Goal: Task Accomplishment & Management: Use online tool/utility

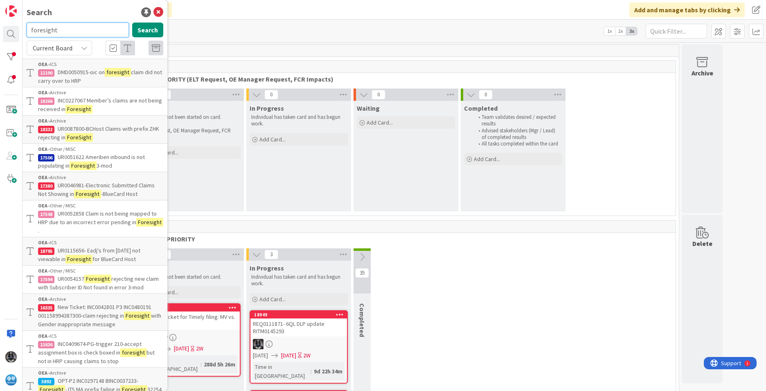
click at [64, 29] on input "foresight" at bounding box center [78, 30] width 102 height 15
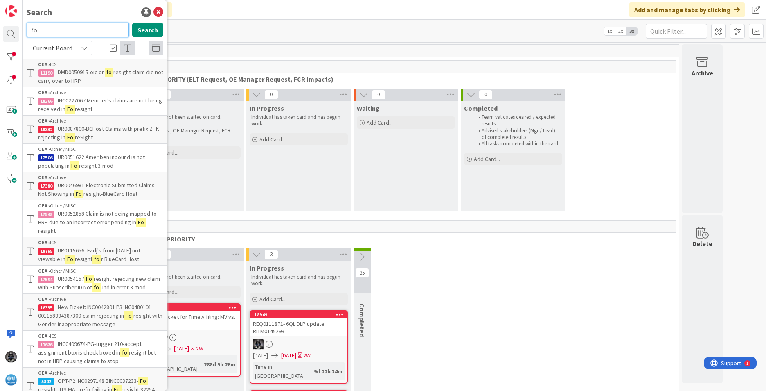
type input "f"
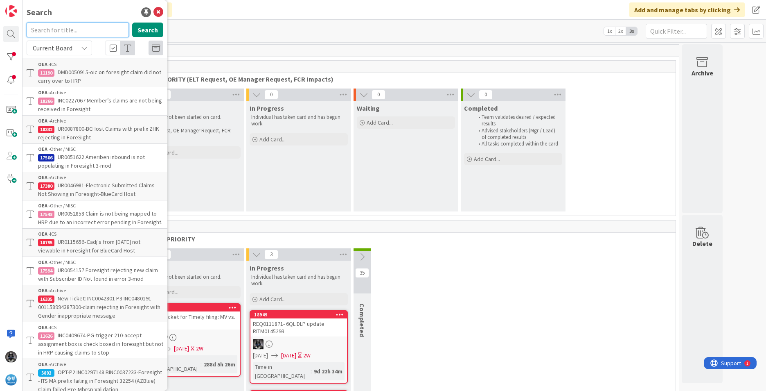
paste input "UR0122829"
type input "UR0122829"
click at [143, 30] on button "Search" at bounding box center [147, 30] width 31 height 15
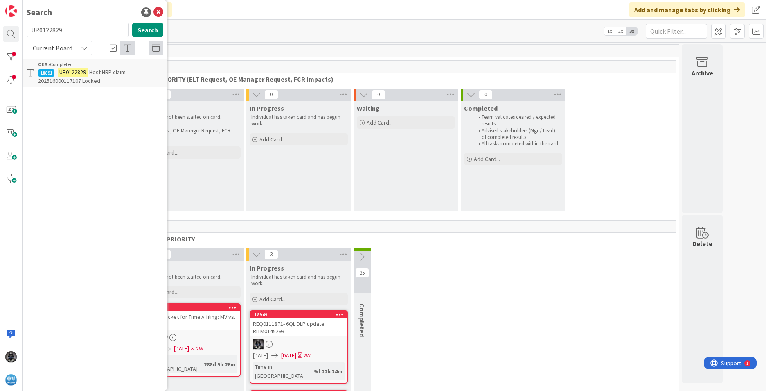
click at [82, 75] on mark "UR0122829" at bounding box center [73, 72] width 30 height 9
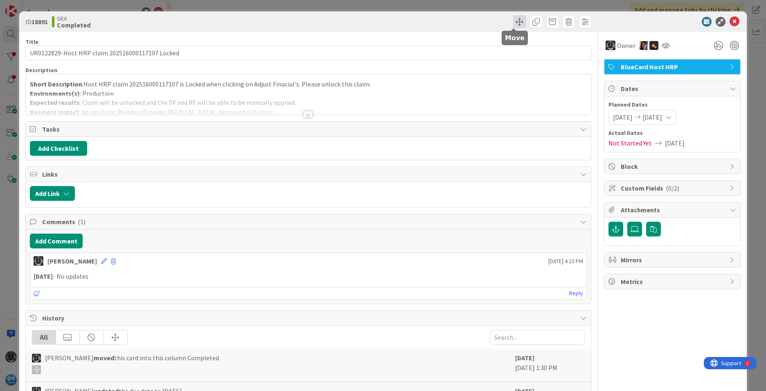
click at [514, 20] on span at bounding box center [519, 21] width 13 height 13
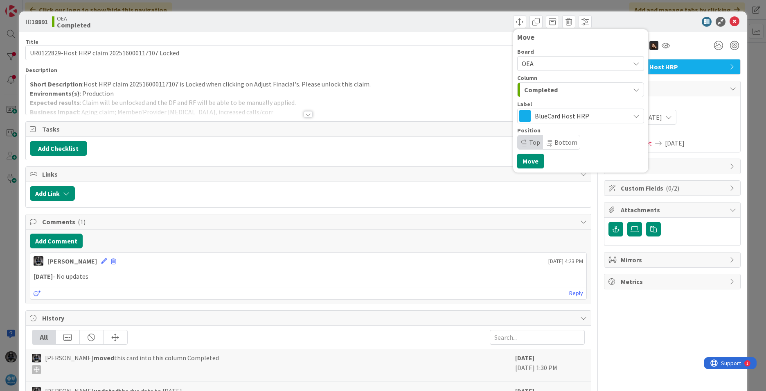
click at [539, 90] on span "Completed" at bounding box center [541, 89] width 34 height 11
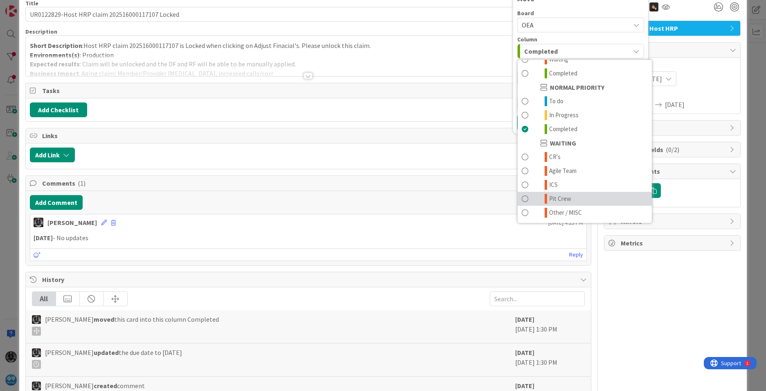
scroll to position [41, 0]
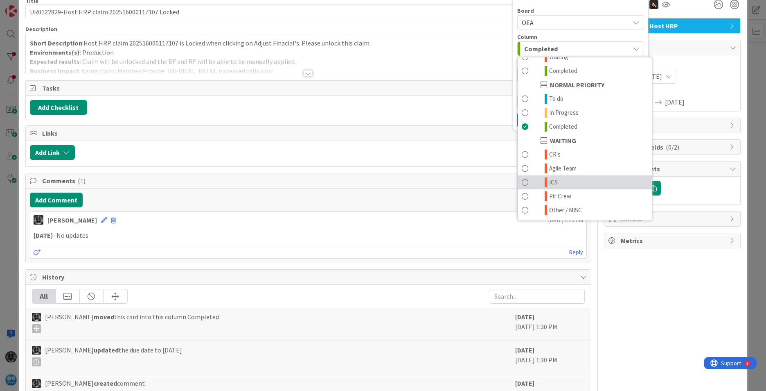
click at [554, 180] on link "ICS" at bounding box center [585, 182] width 134 height 14
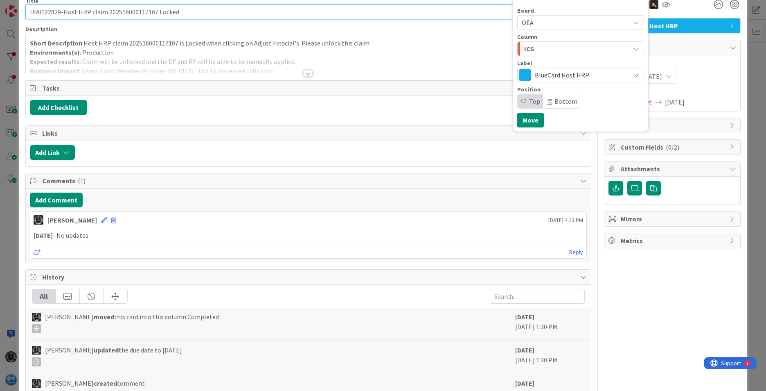
click at [30, 13] on input "UR0122829-Host HRP claim 202516000117107 Locked" at bounding box center [308, 12] width 566 height 15
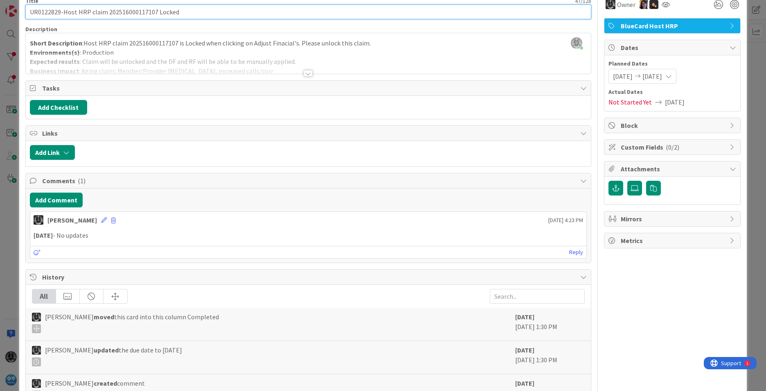
paste input "UR0122829"
click at [111, 10] on input "UR0122829 (open) UR0122829-Host HRP claim 202516000117107 Locked" at bounding box center [308, 12] width 566 height 15
click at [113, 12] on input "UR0122829 (open) UR0122829(closed)-Host HRP claim 202516000117107 Locked" at bounding box center [308, 12] width 566 height 15
type input "UR0122829 (open) UR0122829 (closed)-Host HRP claim 202516000117107 Locked"
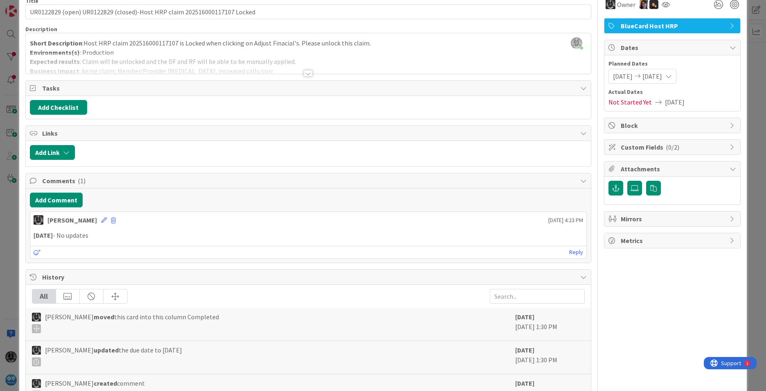
click at [662, 75] on span "[DATE]" at bounding box center [653, 76] width 20 height 10
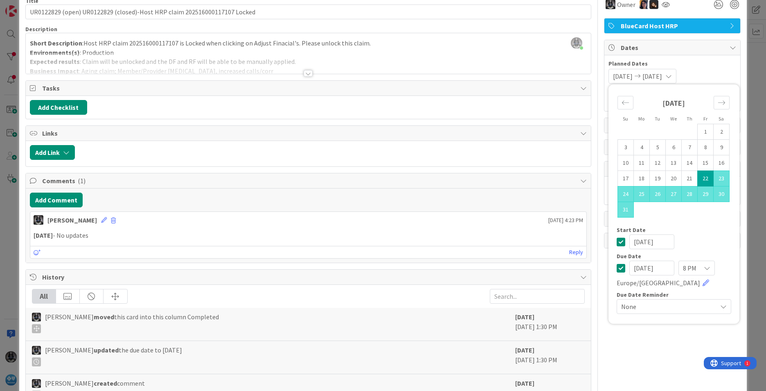
drag, startPoint x: 664, startPoint y: 267, endPoint x: 591, endPoint y: 271, distance: 73.0
click at [591, 271] on div "Title 73 / 128 UR0122829 (open) UR0122829 (closed)-Host HRP claim 2025160001171…" at bounding box center [383, 247] width 716 height 513
type input "[DATE]"
click at [430, 316] on div "[PERSON_NAME] moved this card into this column Completed" at bounding box center [271, 322] width 479 height 21
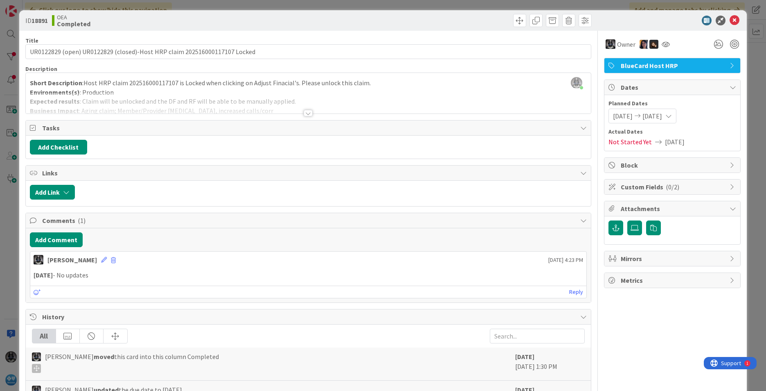
scroll to position [0, 0]
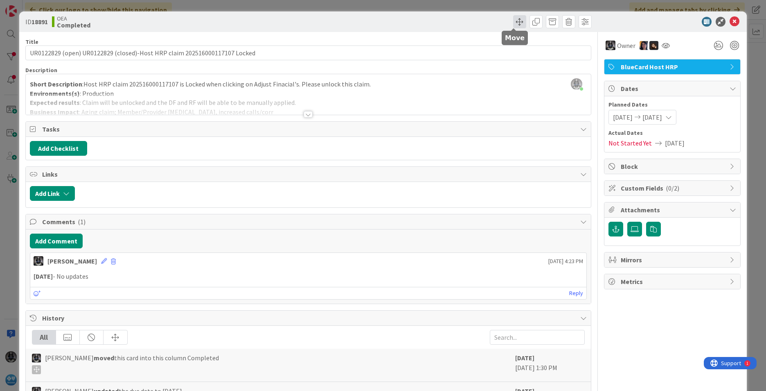
click at [513, 20] on span at bounding box center [519, 21] width 13 height 13
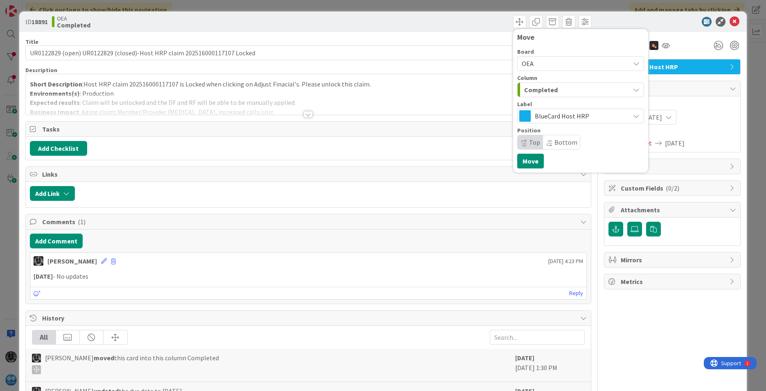
click at [535, 89] on span "Completed" at bounding box center [541, 89] width 34 height 11
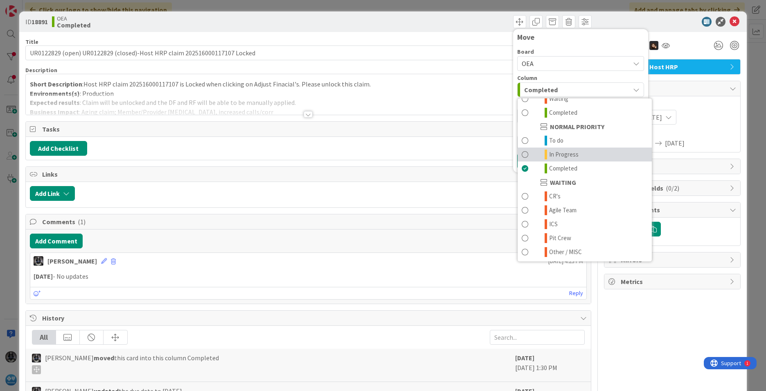
scroll to position [80, 0]
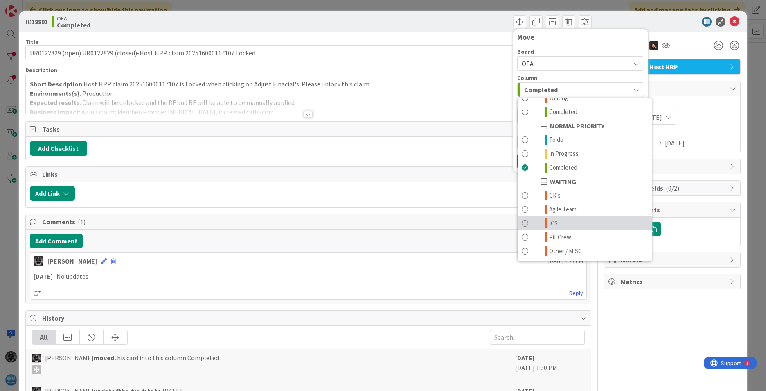
click at [550, 222] on span "ICS" at bounding box center [553, 223] width 9 height 10
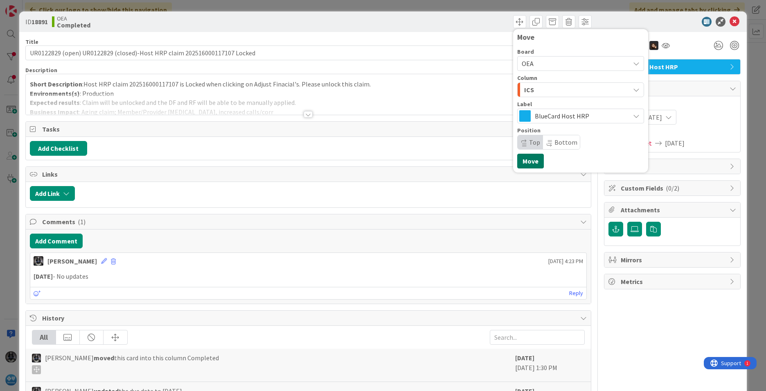
click at [522, 162] on button "Move" at bounding box center [530, 160] width 27 height 15
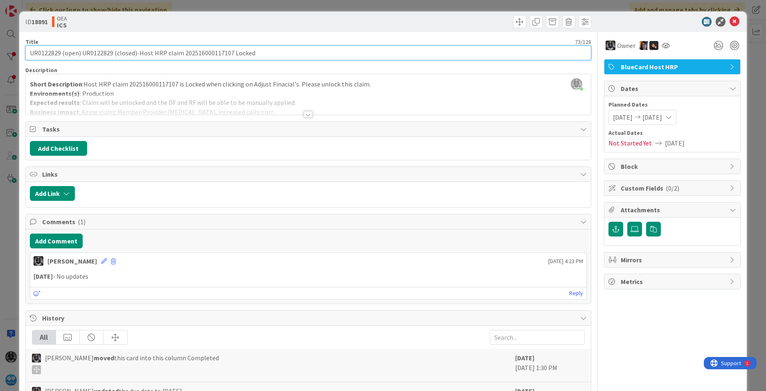
click at [43, 53] on input "UR0122829 (open) UR0122829 (closed)-Host HRP claim 202516000117107 Locked" at bounding box center [308, 52] width 566 height 15
